Goal: Navigation & Orientation: Find specific page/section

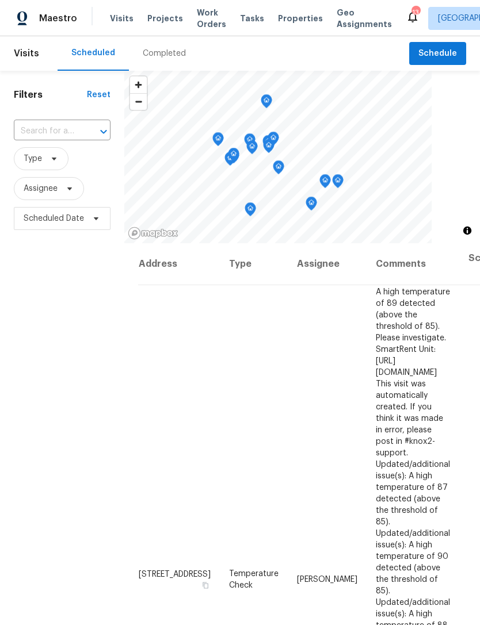
click at [163, 32] on div "Maestro Visits Projects Work Orders Tasks Properties Geo Assignments 13 [GEOGRA…" at bounding box center [240, 18] width 480 height 36
click at [289, 21] on span "Properties" at bounding box center [300, 18] width 45 height 11
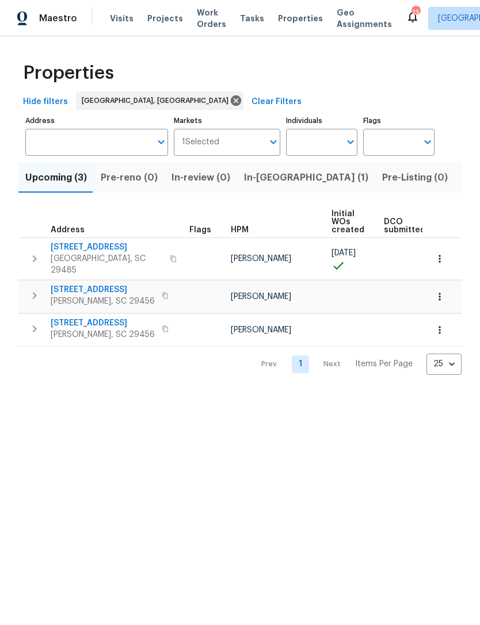
click at [121, 31] on div "Maestro Visits Projects Work Orders Tasks Properties Geo Assignments 13 [GEOGRA…" at bounding box center [240, 18] width 480 height 36
click at [110, 17] on span "Visits" at bounding box center [122, 18] width 24 height 11
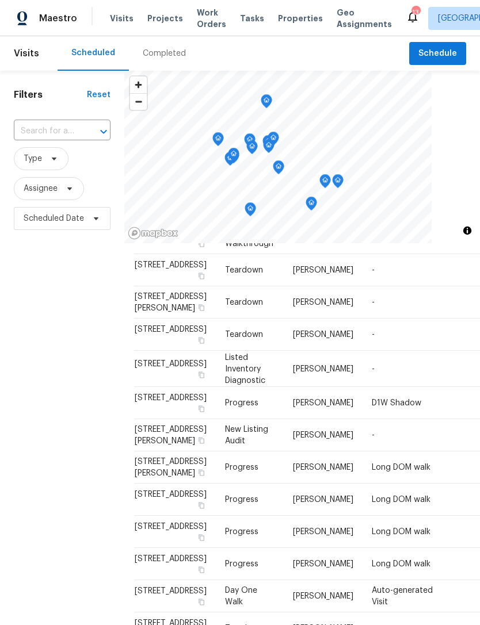
scroll to position [715, 4]
